Goal: Find specific page/section: Find specific page/section

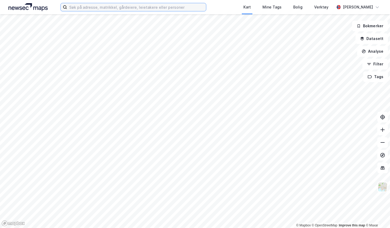
click at [155, 6] on input at bounding box center [136, 7] width 138 height 8
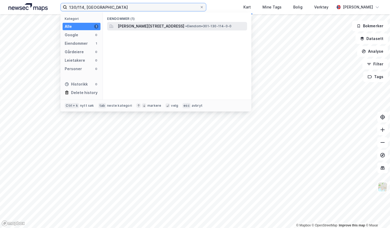
type input "130/114, [GEOGRAPHIC_DATA]"
click at [151, 24] on span "[PERSON_NAME][STREET_ADDRESS]" at bounding box center [151, 26] width 66 height 6
